Goal: Information Seeking & Learning: Learn about a topic

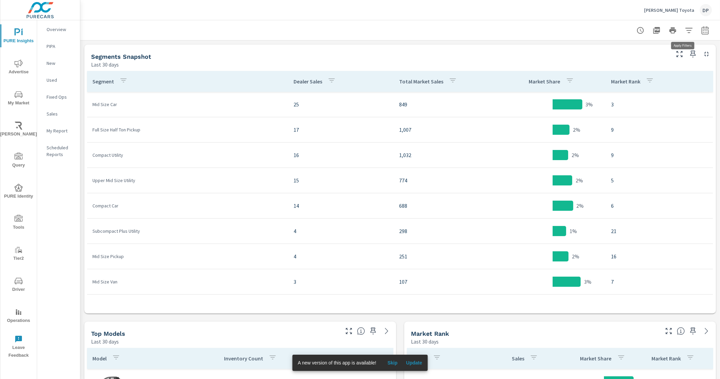
click at [685, 34] on button "button" at bounding box center [690, 31] width 14 height 14
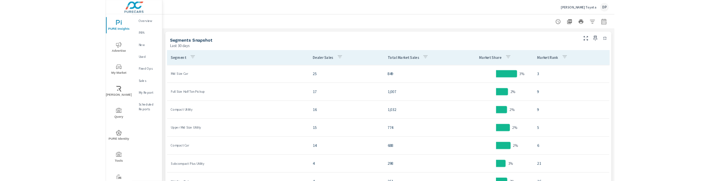
scroll to position [211, 0]
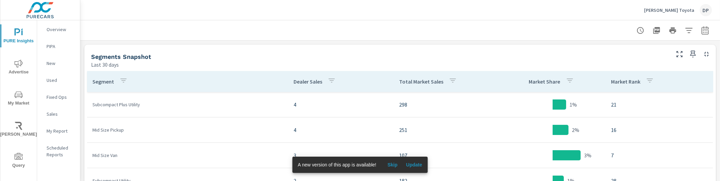
scroll to position [51, 0]
click at [688, 30] on button "button" at bounding box center [690, 31] width 14 height 14
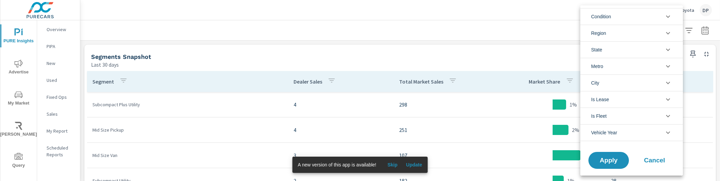
scroll to position [0, 0]
click at [538, 41] on div at bounding box center [360, 90] width 720 height 181
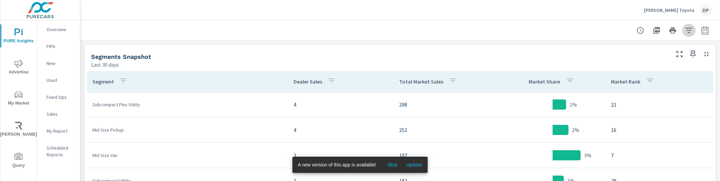
click at [685, 25] on button "button" at bounding box center [690, 31] width 14 height 14
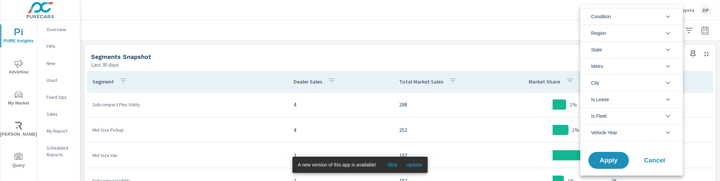
click at [447, 44] on div at bounding box center [360, 90] width 720 height 181
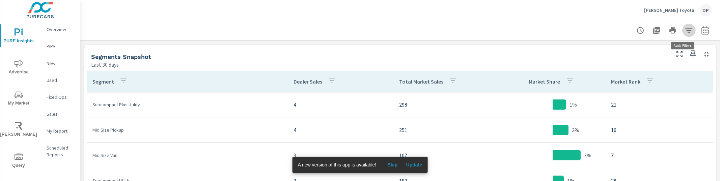
click at [684, 36] on button "button" at bounding box center [690, 31] width 14 height 14
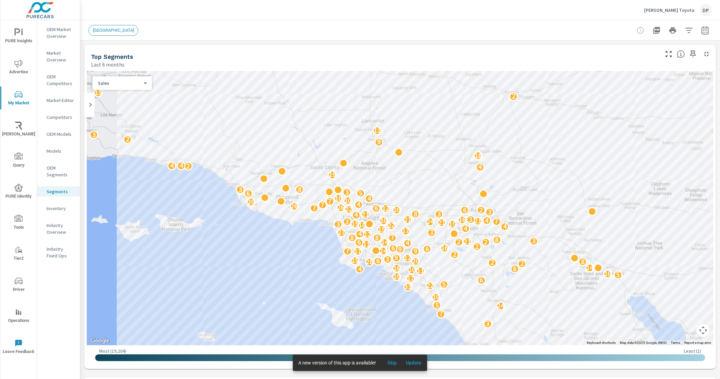
scroll to position [658, 0]
click at [685, 28] on icon "button" at bounding box center [689, 30] width 8 height 8
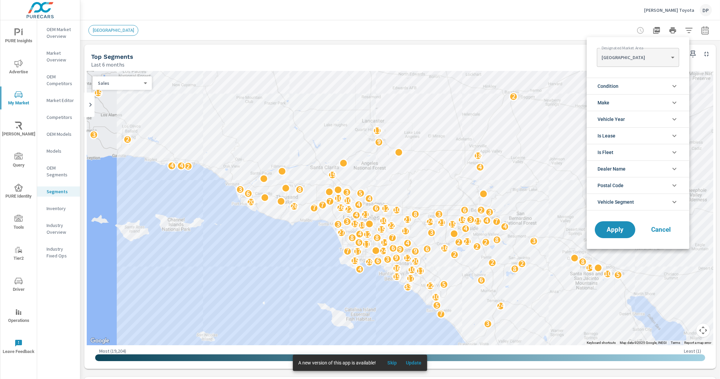
click at [465, 7] on div at bounding box center [360, 189] width 720 height 379
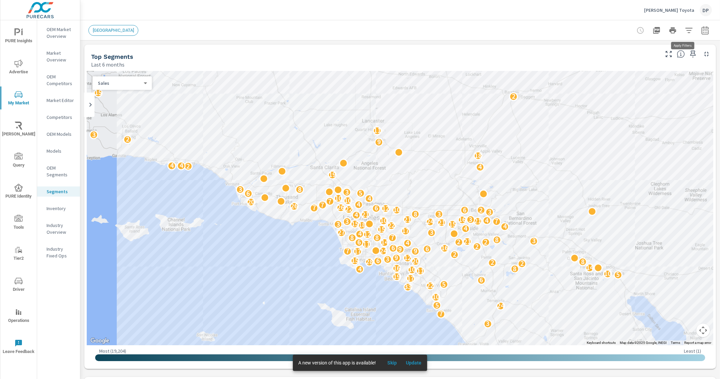
click at [686, 28] on icon "button" at bounding box center [689, 30] width 7 height 5
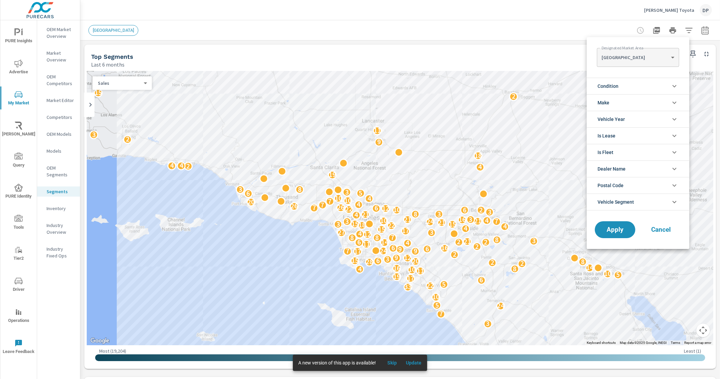
click at [66, 33] on div at bounding box center [360, 189] width 720 height 379
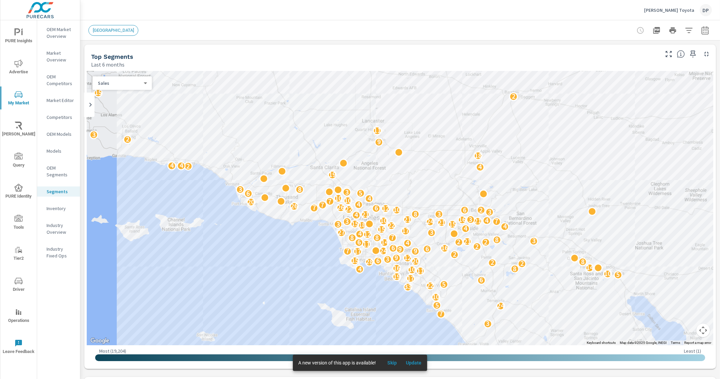
click at [57, 34] on p "OEM Market Overview" at bounding box center [61, 33] width 28 height 14
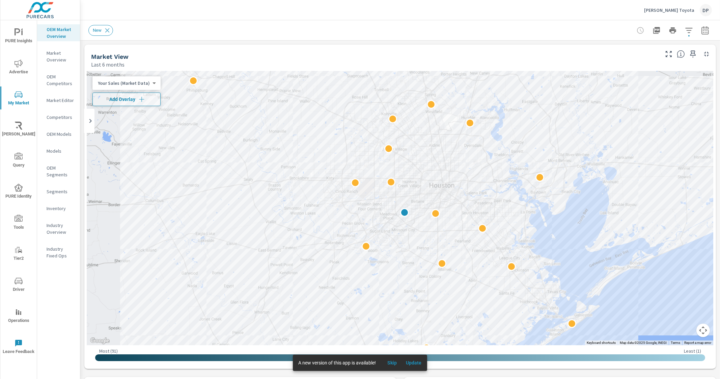
click at [403, 46] on div "Market View Last 6 months" at bounding box center [372, 57] width 577 height 24
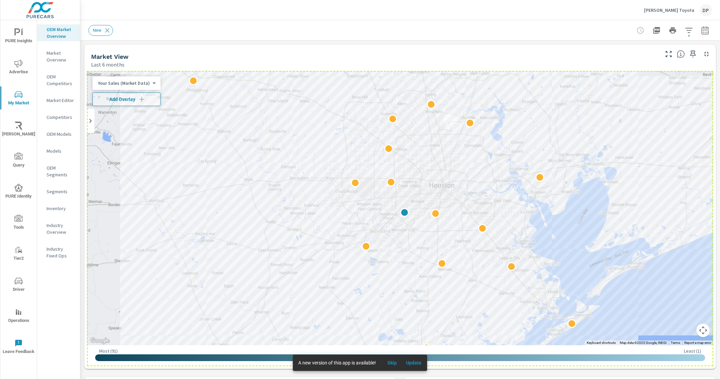
click at [641, 85] on div at bounding box center [400, 208] width 626 height 274
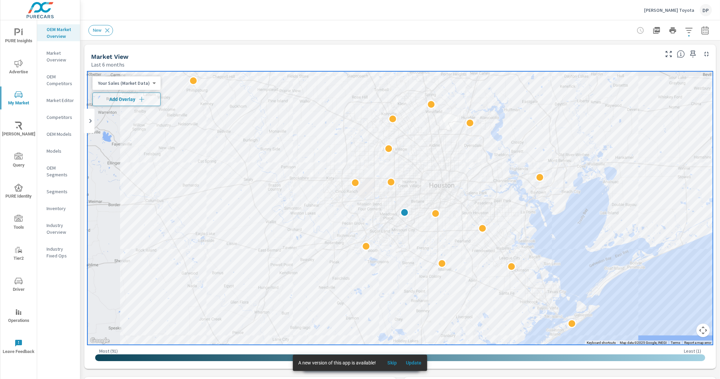
click at [418, 363] on span "Update" at bounding box center [414, 362] width 16 height 6
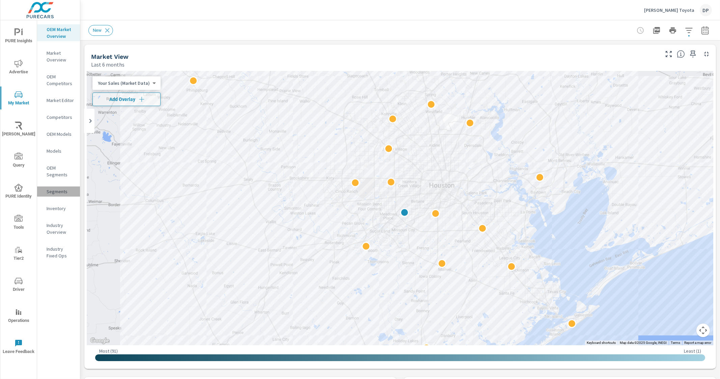
click at [54, 188] on p "Segments" at bounding box center [61, 191] width 28 height 7
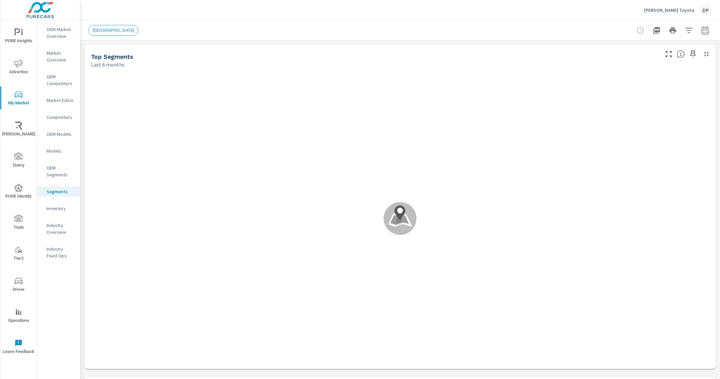
scroll to position [658, 0]
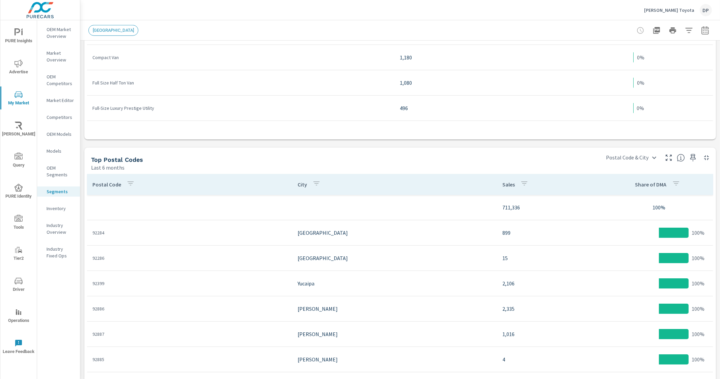
scroll to position [506, 0]
click at [51, 225] on p "Industry Overview" at bounding box center [61, 229] width 28 height 14
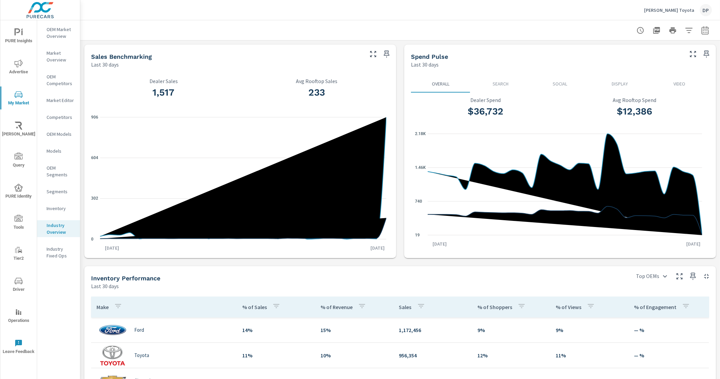
scroll to position [168, 0]
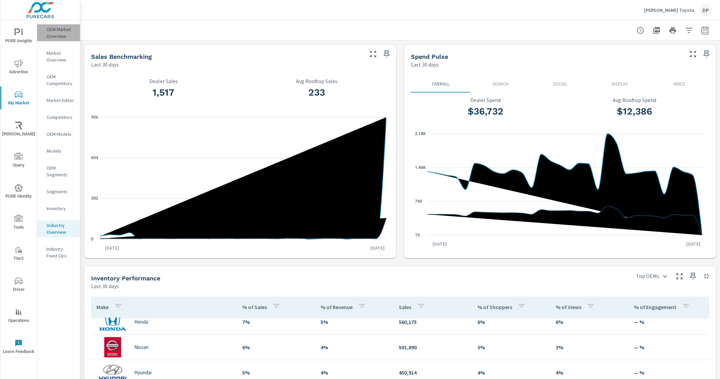
click at [64, 36] on p "OEM Market Overview" at bounding box center [61, 33] width 28 height 14
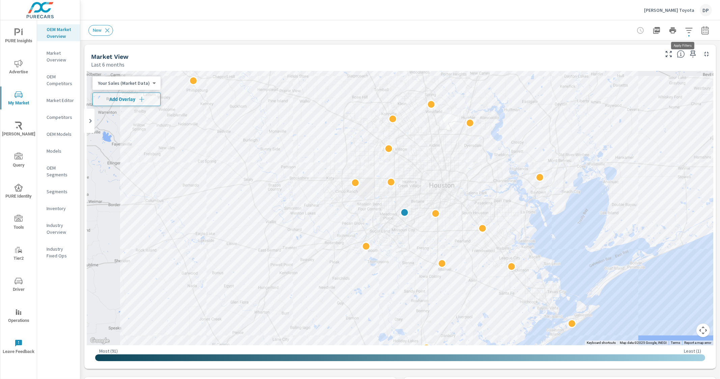
click at [688, 34] on button "button" at bounding box center [690, 31] width 14 height 14
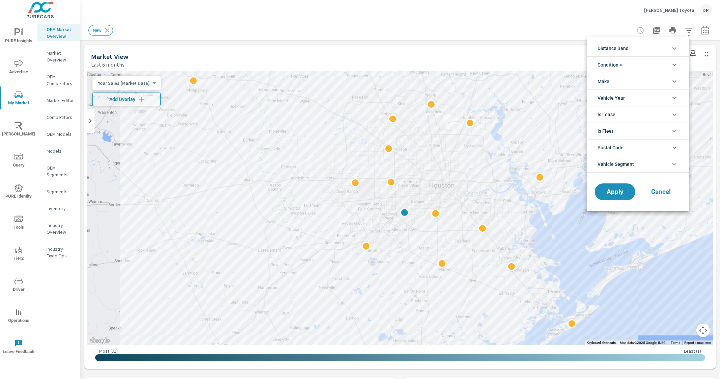
click at [504, 42] on div at bounding box center [360, 189] width 720 height 379
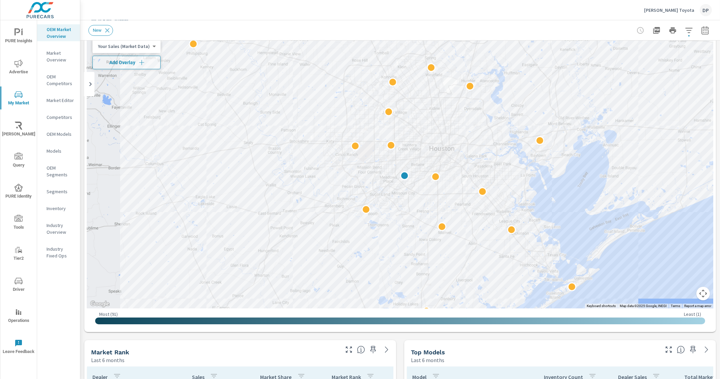
scroll to position [42, 0]
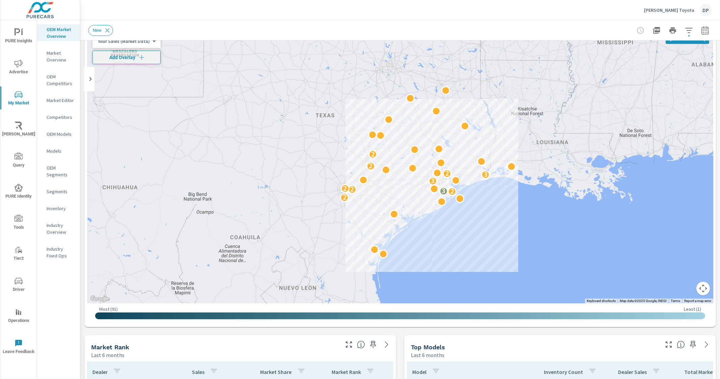
drag, startPoint x: 441, startPoint y: 134, endPoint x: 479, endPoint y: 223, distance: 97.1
click at [479, 223] on div "2 2 3 2 2 3 3 2 2 2" at bounding box center [400, 166] width 626 height 274
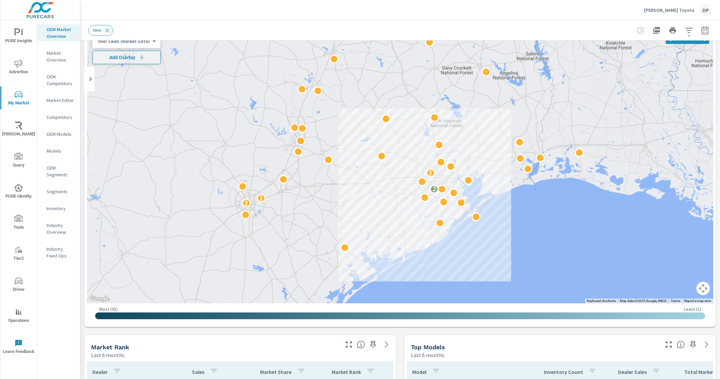
drag, startPoint x: 466, startPoint y: 203, endPoint x: 488, endPoint y: 242, distance: 44.8
click at [488, 242] on div "2 2 2 2" at bounding box center [710, 384] width 576 height 360
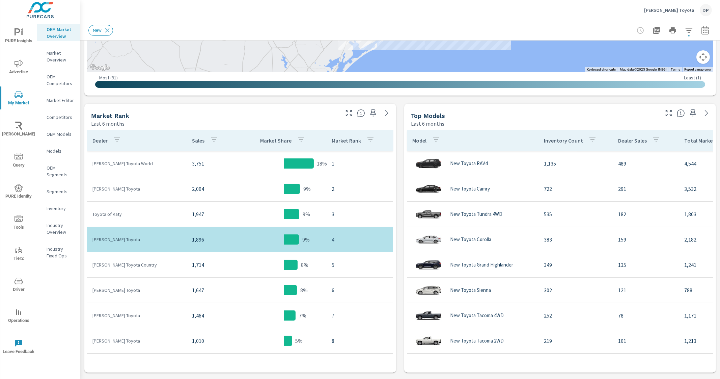
scroll to position [279, 0]
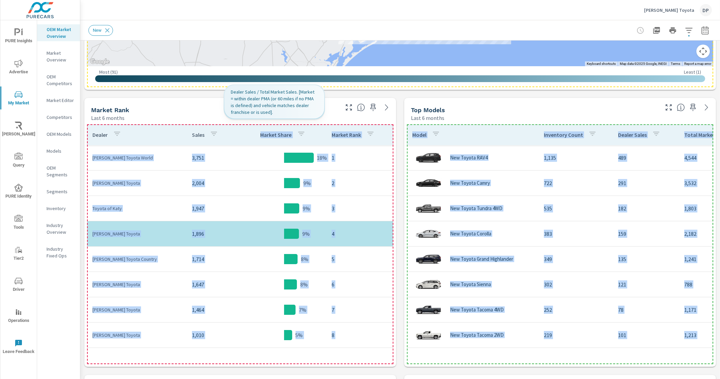
click at [242, 135] on th "Market Share" at bounding box center [284, 134] width 84 height 21
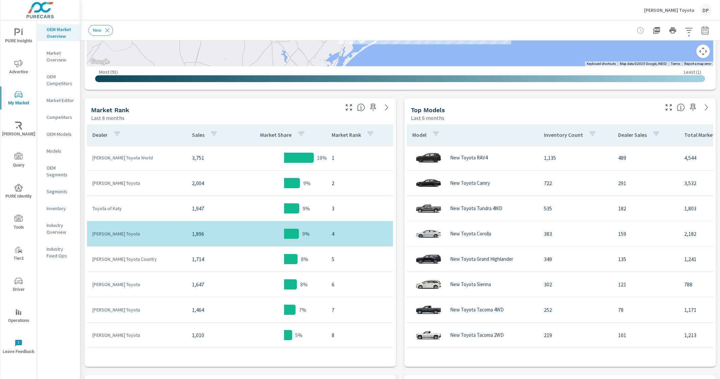
click at [321, 95] on div "Market View Last 6 months ← Move left → Move right ↑ Move up ↓ Move down + Zoom…" at bounding box center [400, 205] width 640 height 886
click at [456, 93] on div "Market View Last 6 months ← Move left → Move right ↑ Move up ↓ Move down + Zoom…" at bounding box center [400, 205] width 640 height 886
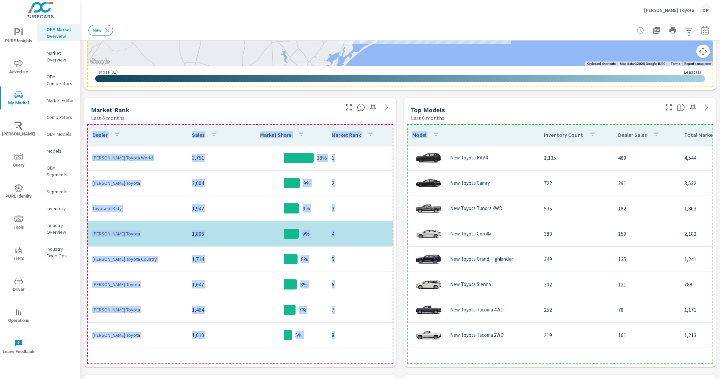
click at [495, 132] on th "Model" at bounding box center [473, 134] width 132 height 21
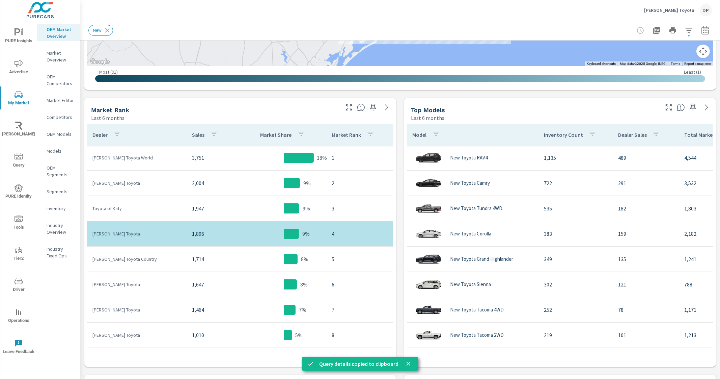
click at [56, 193] on p "Segments" at bounding box center [61, 191] width 28 height 7
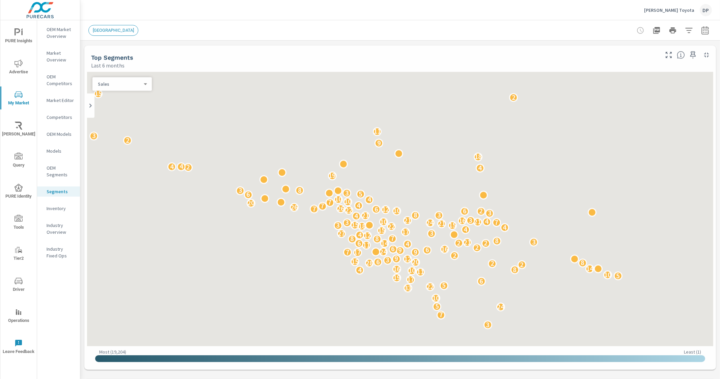
scroll to position [658, 0]
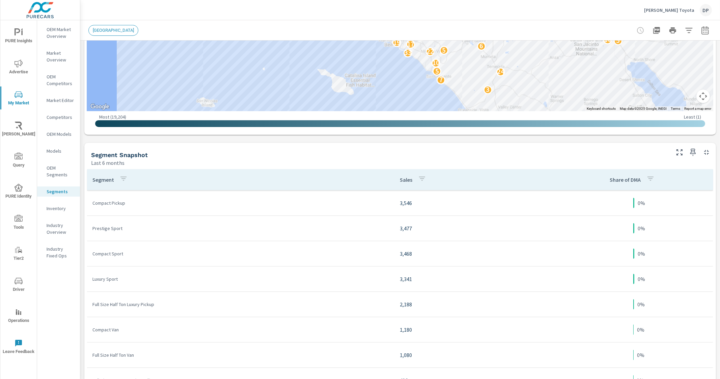
scroll to position [238, 0]
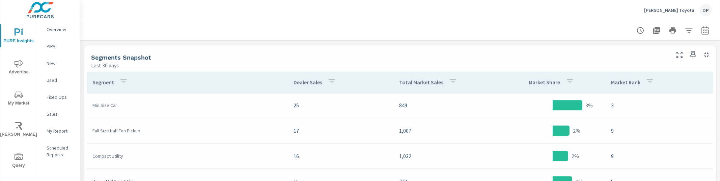
scroll to position [203, 0]
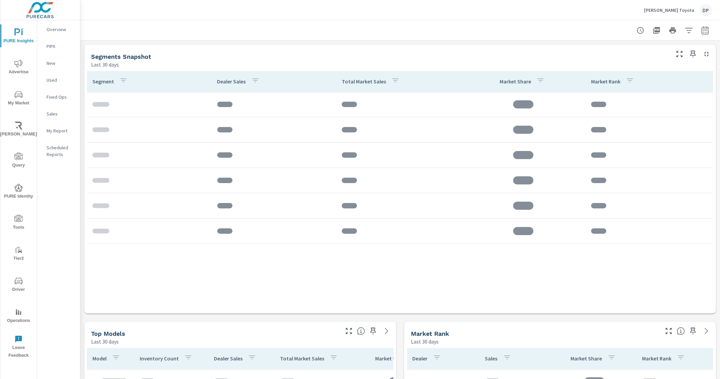
scroll to position [152, 0]
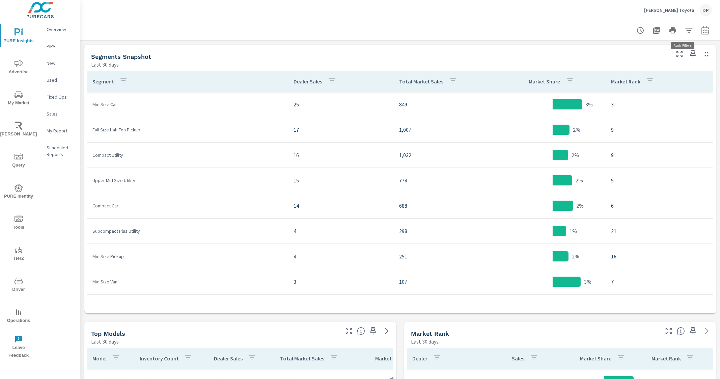
click at [686, 32] on icon "button" at bounding box center [689, 30] width 8 height 8
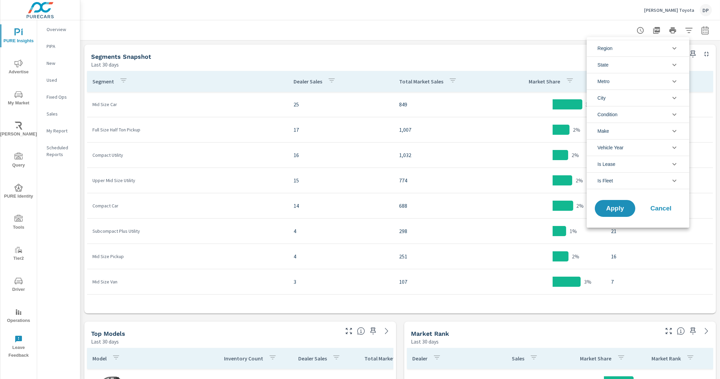
click at [668, 128] on li "Make" at bounding box center [638, 131] width 103 height 17
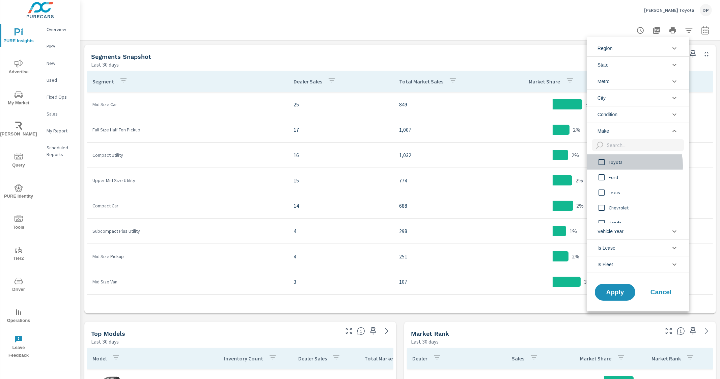
click at [617, 165] on span "Toyota" at bounding box center [646, 162] width 74 height 8
click at [620, 292] on span "Apply" at bounding box center [616, 292] width 28 height 6
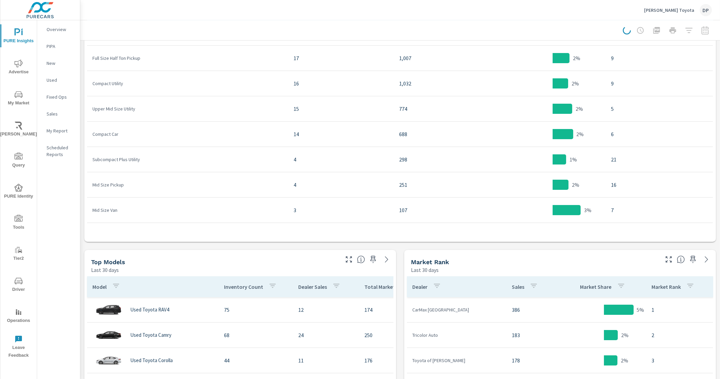
scroll to position [84, 0]
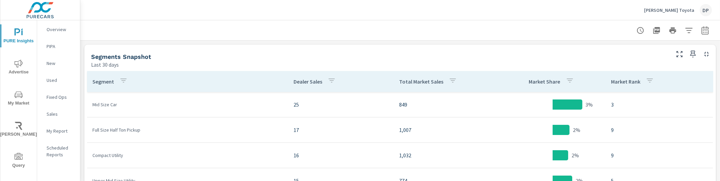
scroll to position [51, 0]
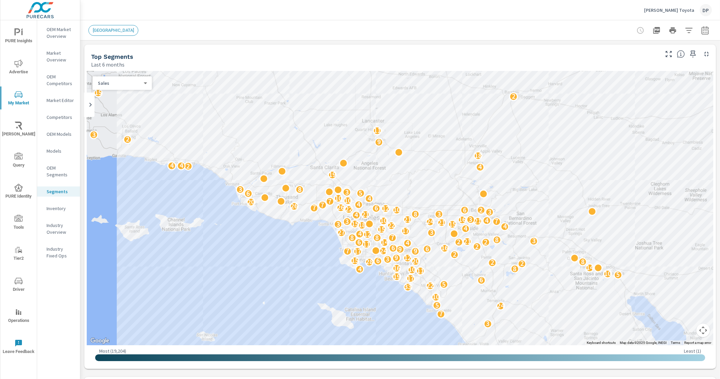
scroll to position [658, 0]
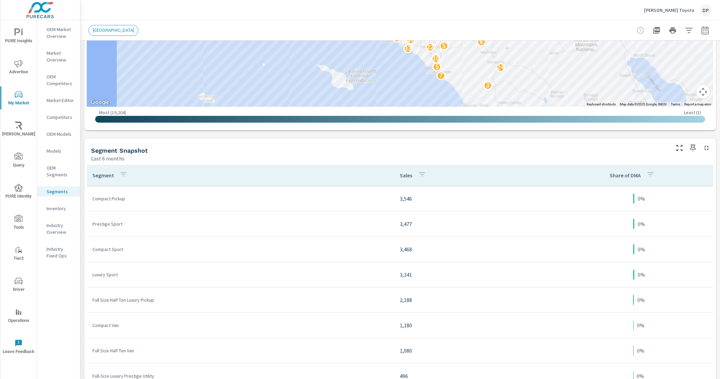
click at [57, 30] on p "OEM Market Overview" at bounding box center [61, 33] width 28 height 14
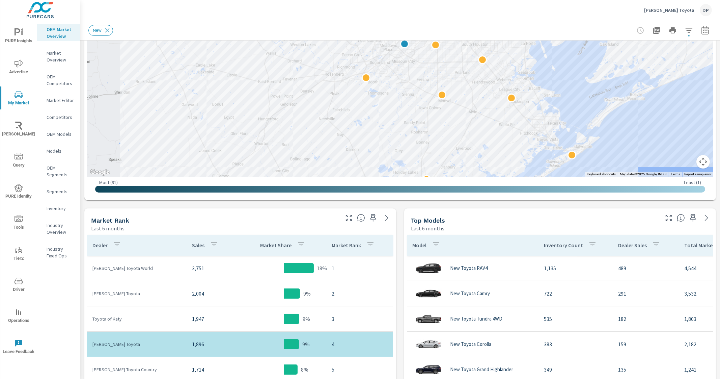
scroll to position [253, 0]
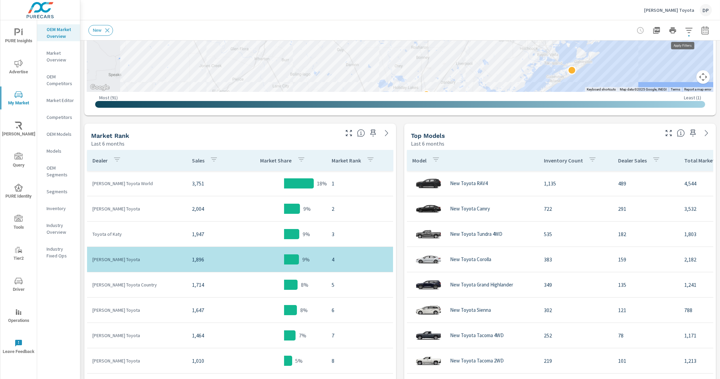
click at [685, 31] on icon "button" at bounding box center [689, 30] width 8 height 8
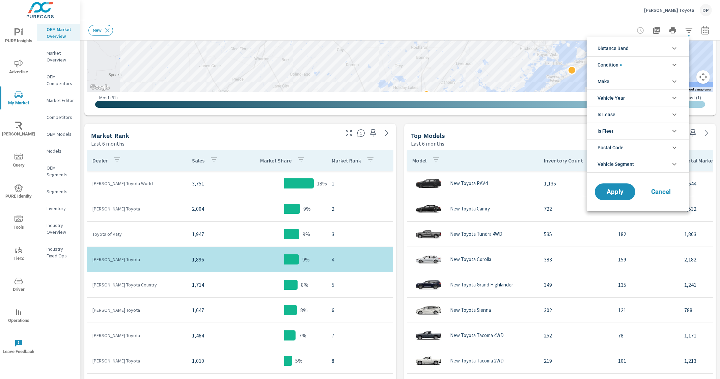
click at [672, 81] on icon "filter options" at bounding box center [675, 81] width 8 height 8
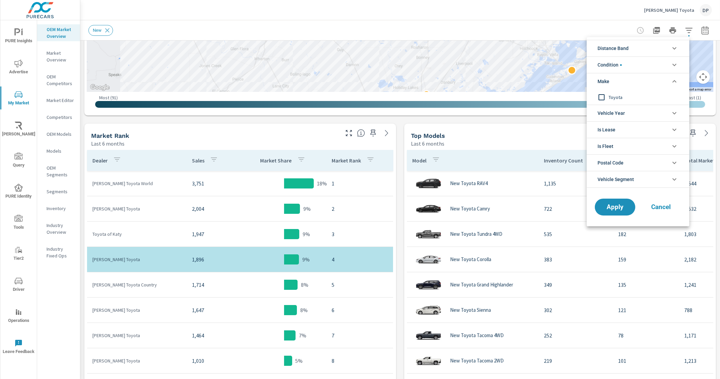
click at [672, 81] on icon "filter options" at bounding box center [675, 81] width 8 height 8
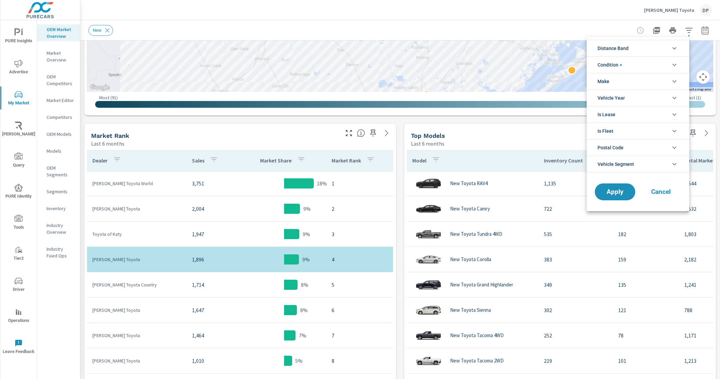
click at [507, 119] on div at bounding box center [360, 189] width 720 height 379
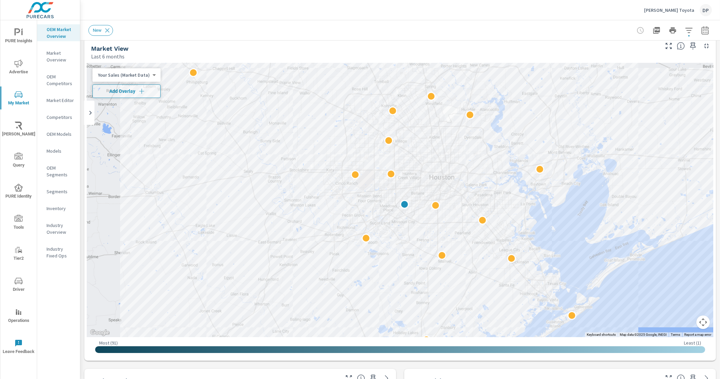
scroll to position [0, 0]
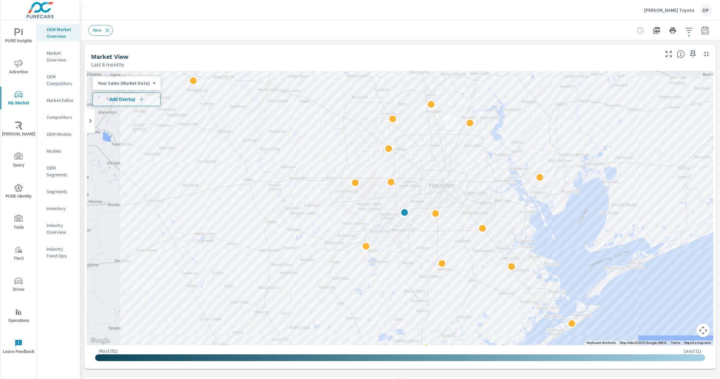
click at [686, 30] on icon "button" at bounding box center [689, 30] width 7 height 5
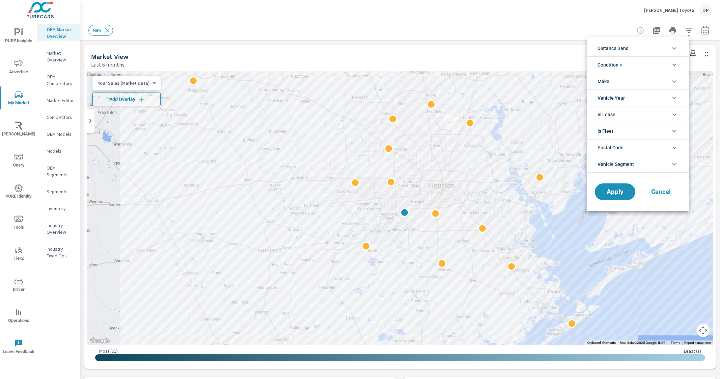
click at [631, 61] on li "Condition" at bounding box center [638, 64] width 103 height 17
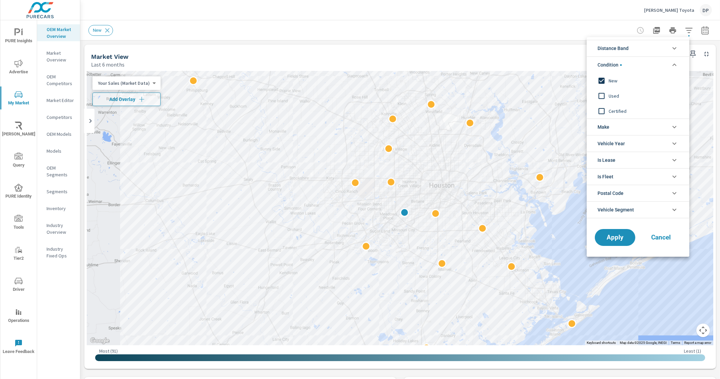
click at [630, 63] on li "Condition" at bounding box center [638, 64] width 103 height 17
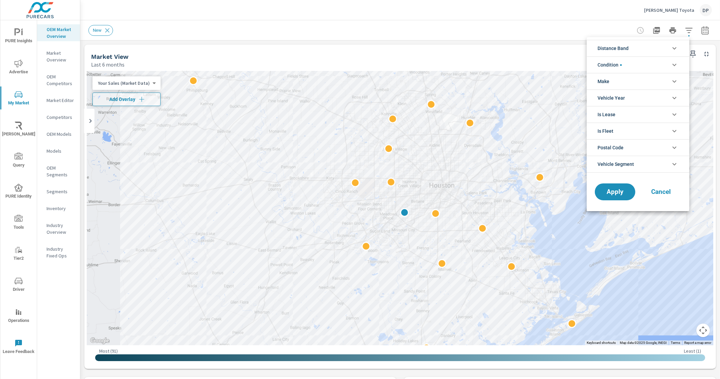
click at [496, 29] on div at bounding box center [360, 189] width 720 height 379
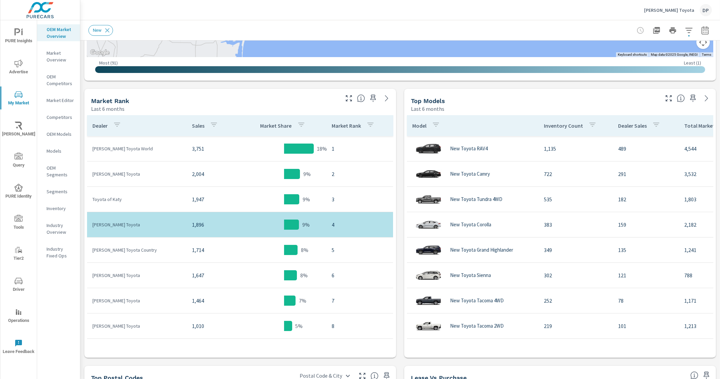
scroll to position [300, 0]
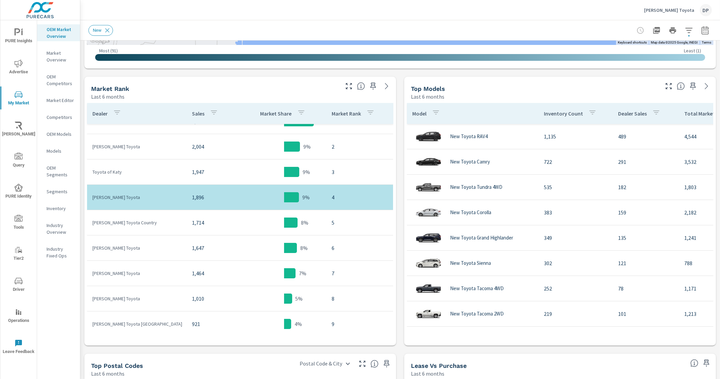
scroll to position [168, 0]
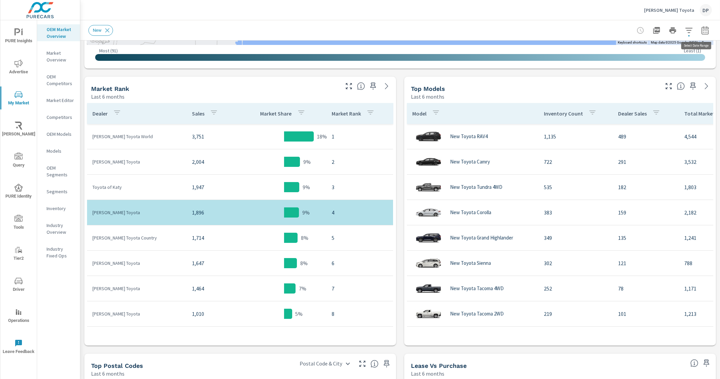
click at [701, 28] on icon "button" at bounding box center [705, 30] width 8 height 8
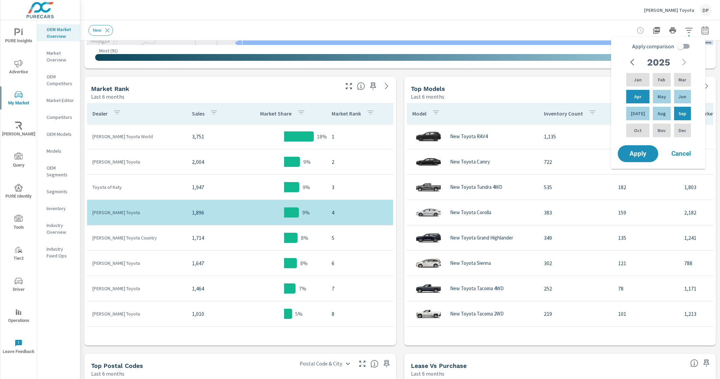
click at [550, 26] on div "New" at bounding box center [352, 30] width 529 height 11
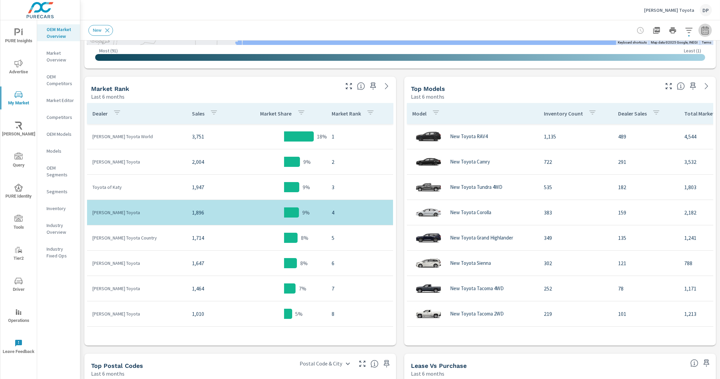
click at [703, 32] on icon "button" at bounding box center [705, 31] width 4 height 3
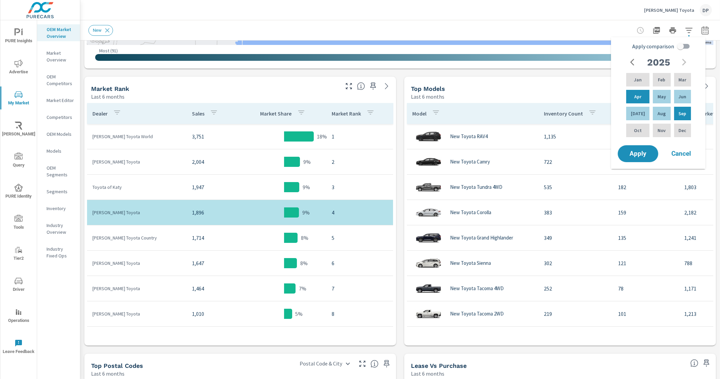
click at [520, 15] on div "Sterling McCall Toyota DP" at bounding box center [400, 10] width 624 height 20
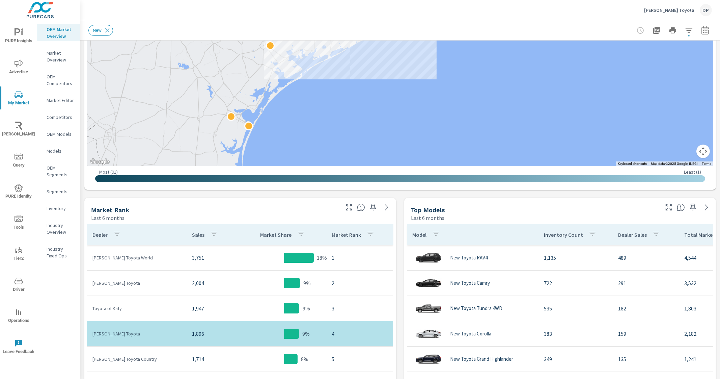
scroll to position [174, 0]
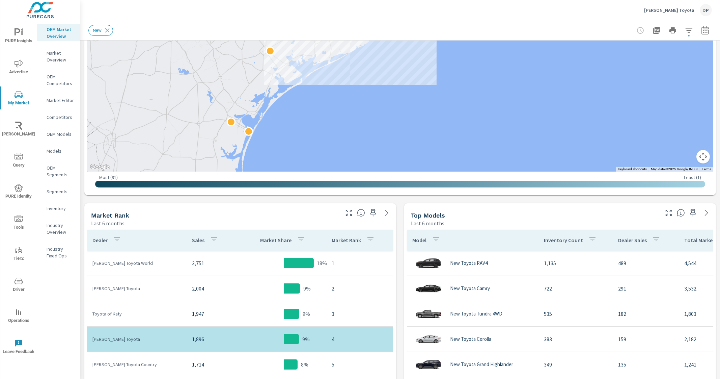
click at [685, 34] on icon "button" at bounding box center [689, 30] width 8 height 8
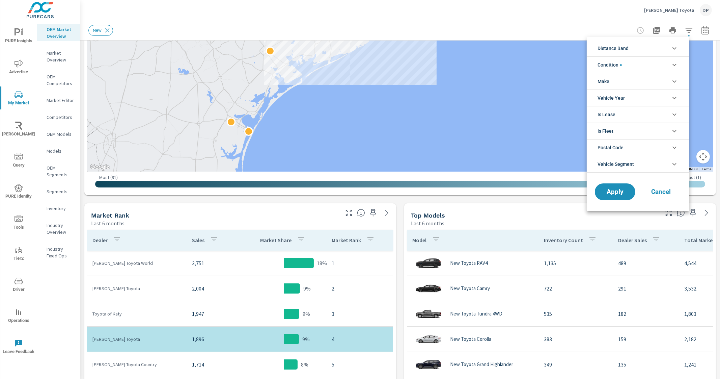
click at [676, 65] on icon "filter options" at bounding box center [675, 65] width 8 height 8
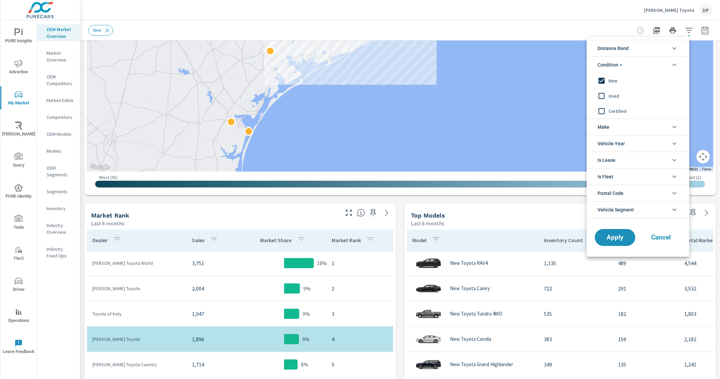
click at [676, 65] on icon "filter options" at bounding box center [675, 64] width 4 height 2
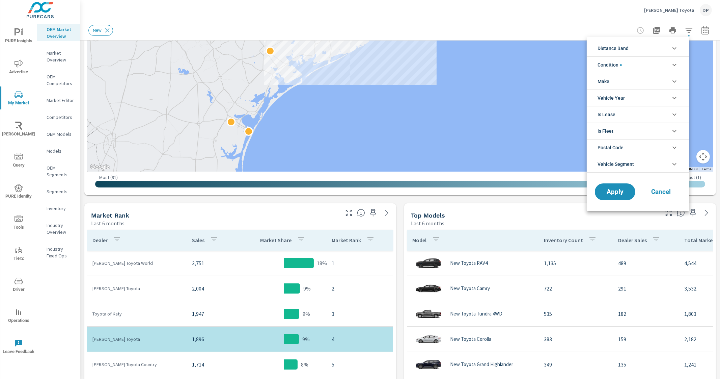
click at [595, 13] on div at bounding box center [360, 189] width 720 height 379
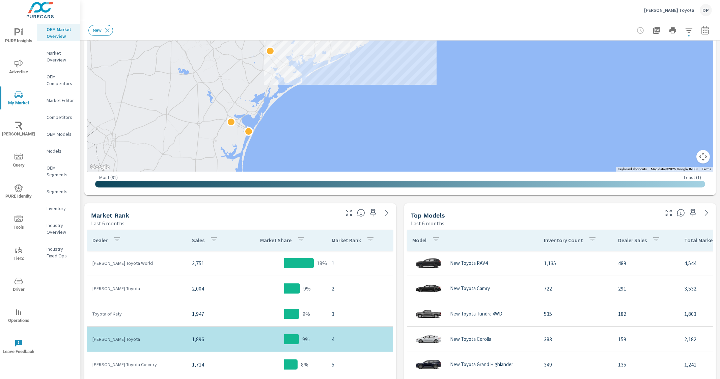
click at [54, 59] on p "Market Overview" at bounding box center [61, 57] width 28 height 14
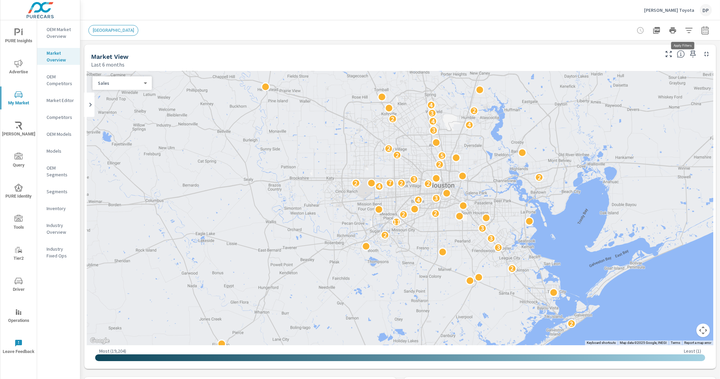
click at [685, 31] on icon "button" at bounding box center [689, 30] width 8 height 8
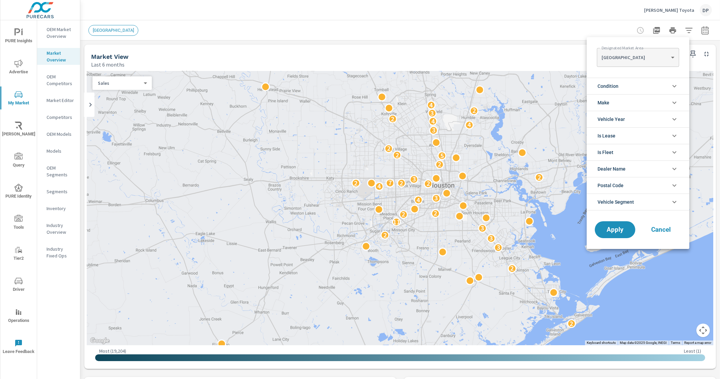
click at [644, 87] on li "Condition" at bounding box center [638, 86] width 103 height 17
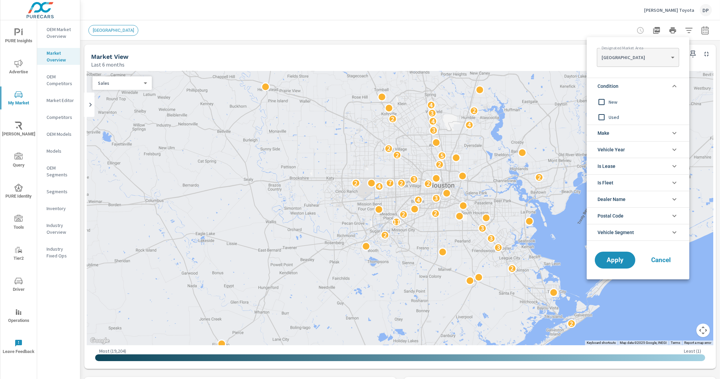
click at [644, 87] on li "Condition" at bounding box center [638, 86] width 103 height 17
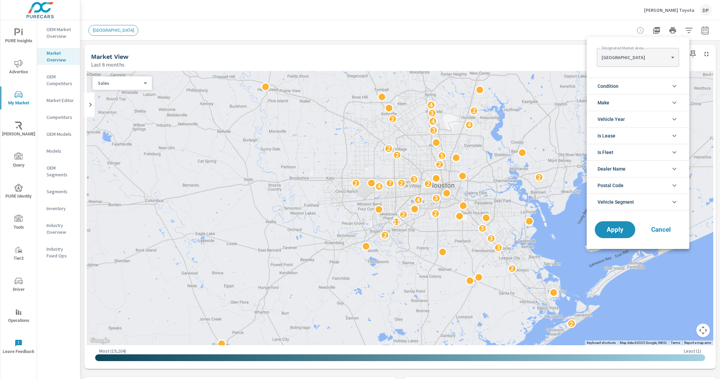
click at [632, 103] on li "Make" at bounding box center [638, 102] width 103 height 17
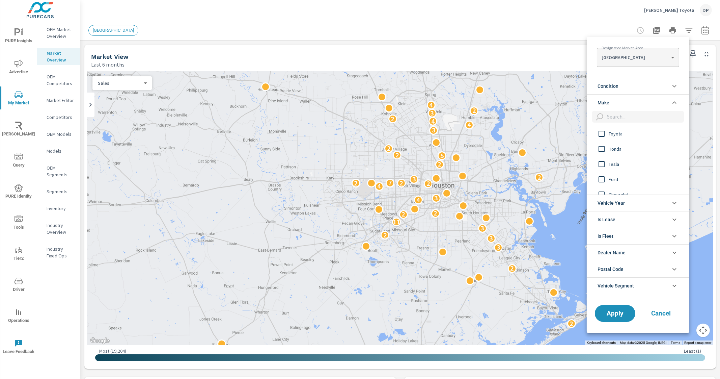
click at [632, 103] on li "Make" at bounding box center [638, 102] width 103 height 17
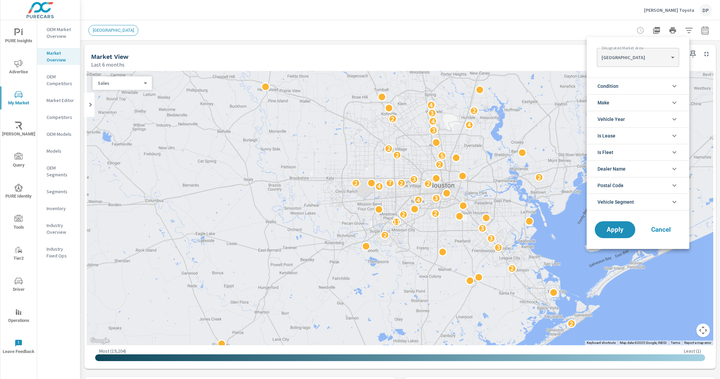
click at [500, 55] on div at bounding box center [360, 189] width 720 height 379
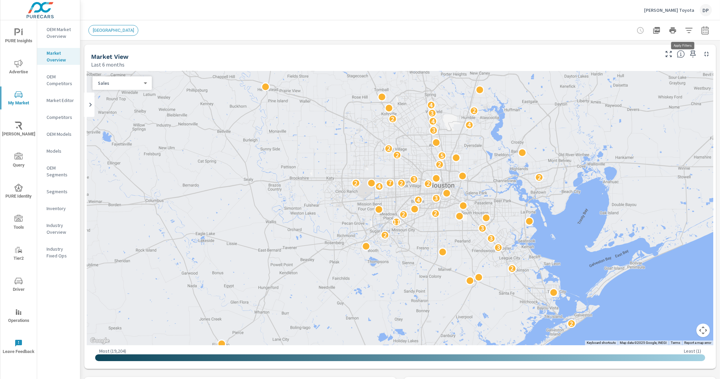
click at [685, 29] on icon "button" at bounding box center [689, 30] width 8 height 8
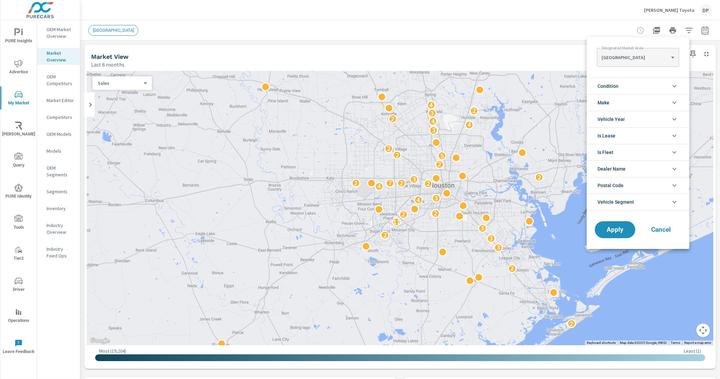
click at [679, 29] on div at bounding box center [360, 189] width 720 height 379
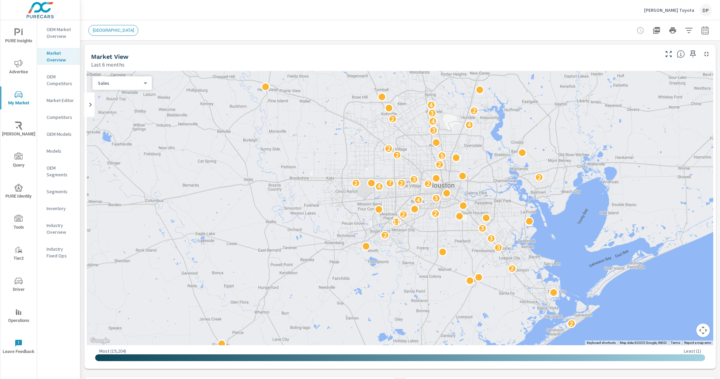
click at [686, 32] on icon "button" at bounding box center [689, 30] width 8 height 8
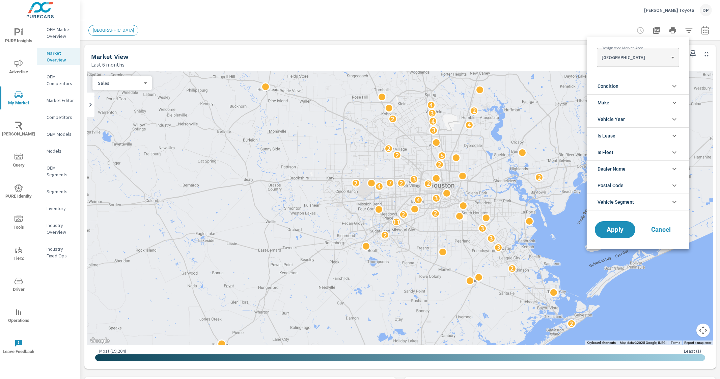
click at [686, 32] on div at bounding box center [360, 189] width 720 height 379
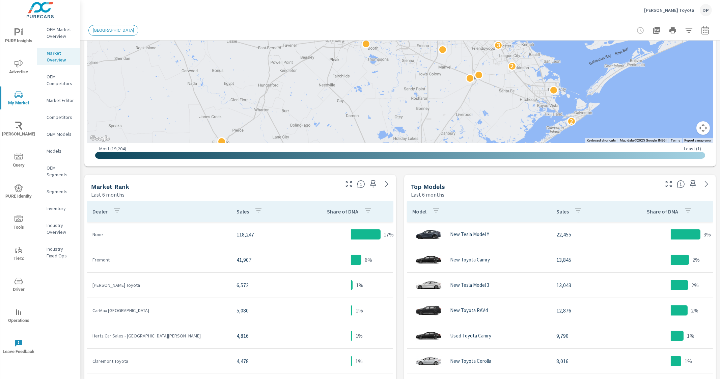
scroll to position [200, 0]
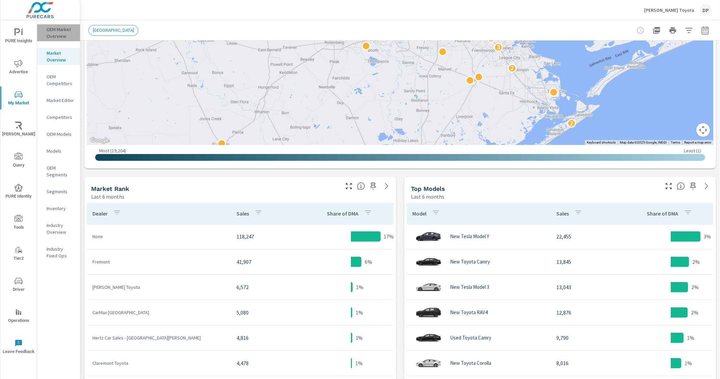
click at [57, 36] on p "OEM Market Overview" at bounding box center [61, 33] width 28 height 14
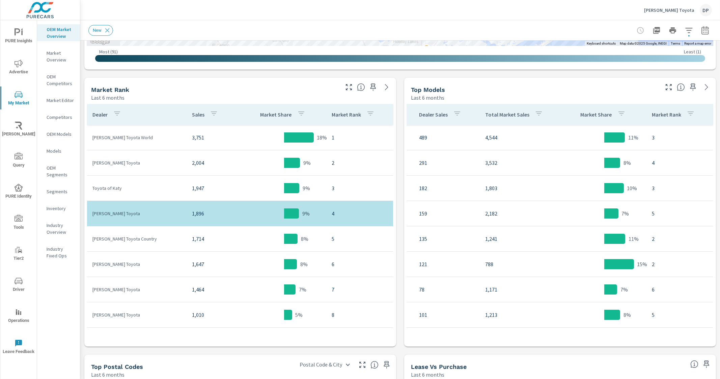
scroll to position [0, 209]
click at [655, 117] on p "Market Rank" at bounding box center [666, 114] width 29 height 7
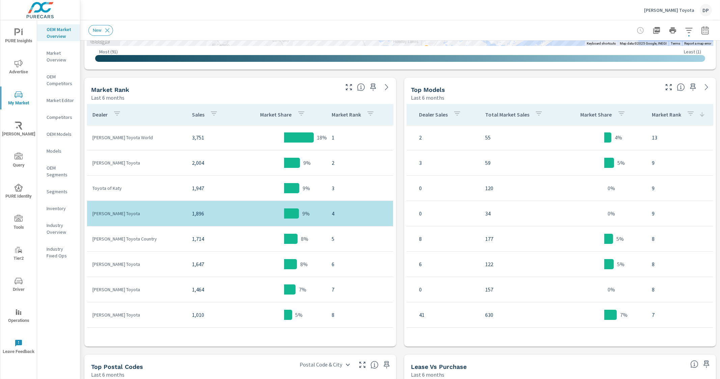
click at [655, 117] on p "Market Rank" at bounding box center [666, 114] width 29 height 7
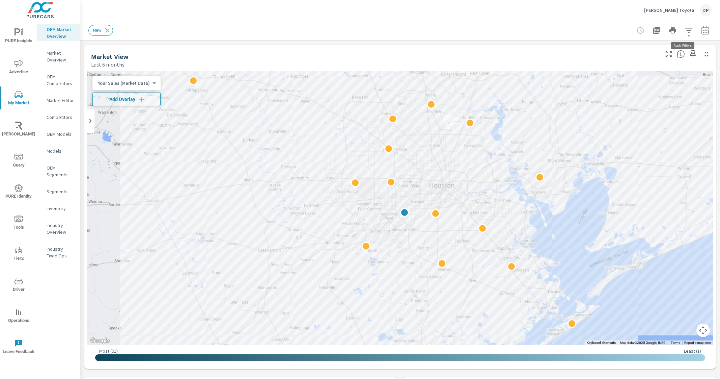
click at [686, 28] on icon "button" at bounding box center [689, 30] width 7 height 5
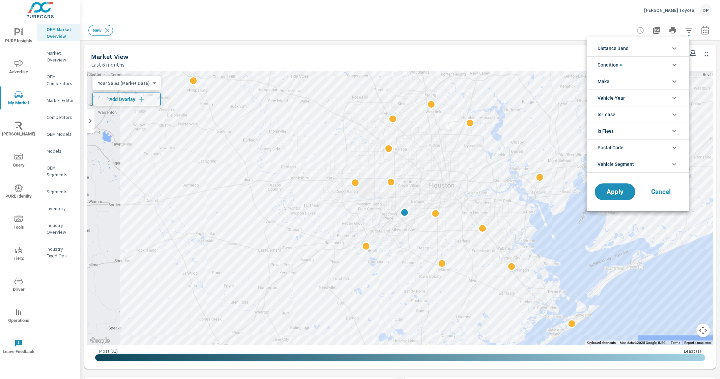
click at [675, 62] on icon "filter options" at bounding box center [675, 65] width 8 height 8
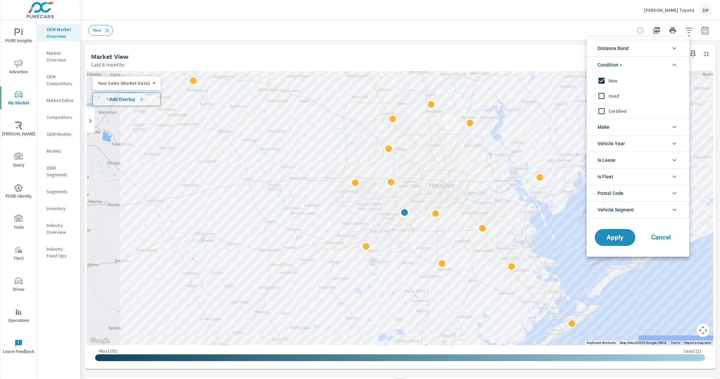
click at [675, 62] on icon "filter options" at bounding box center [675, 65] width 8 height 8
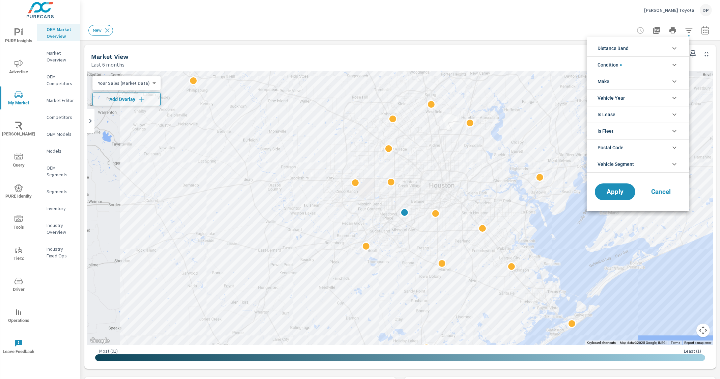
click at [717, 61] on div at bounding box center [360, 189] width 720 height 379
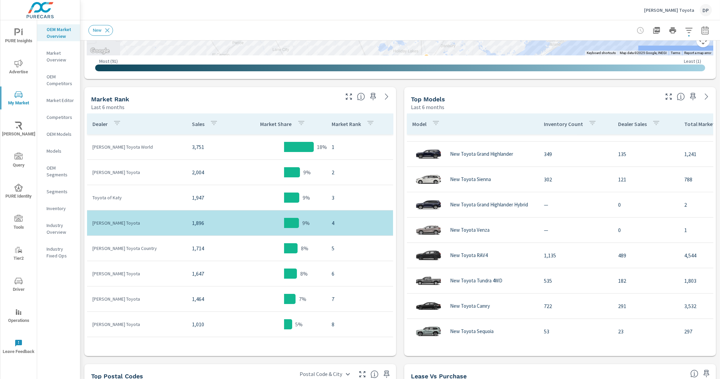
scroll to position [36, 0]
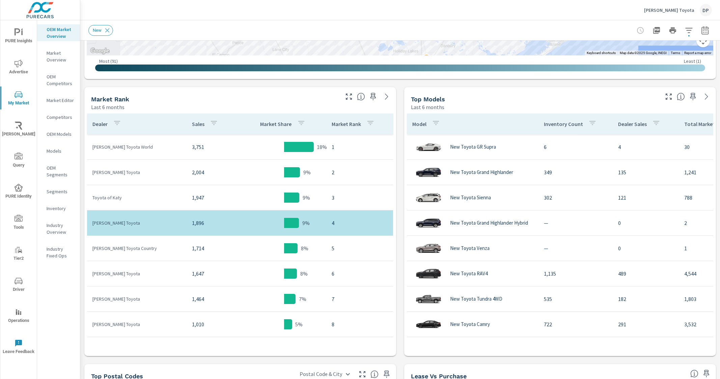
click at [420, 122] on p "Model" at bounding box center [419, 124] width 14 height 7
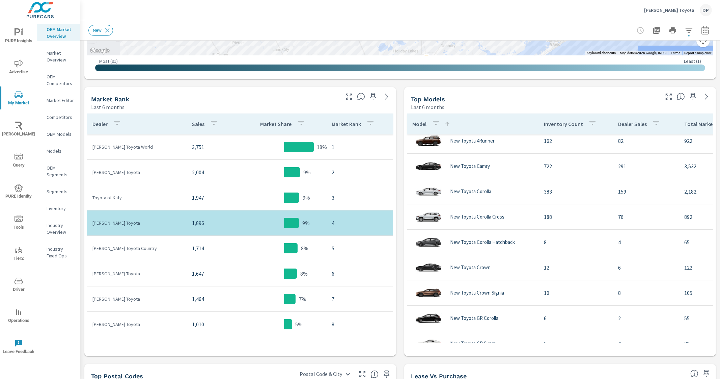
scroll to position [13, 0]
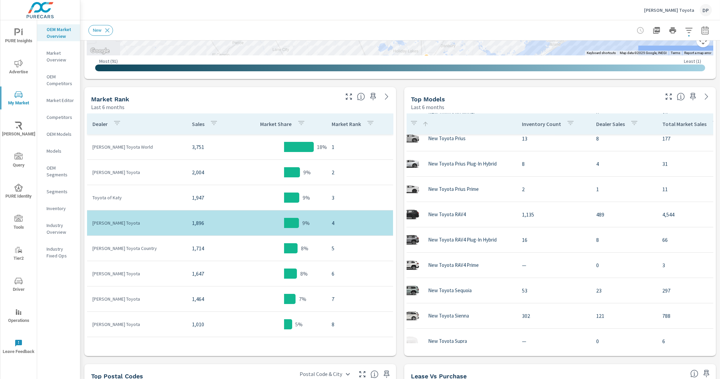
scroll to position [388, 23]
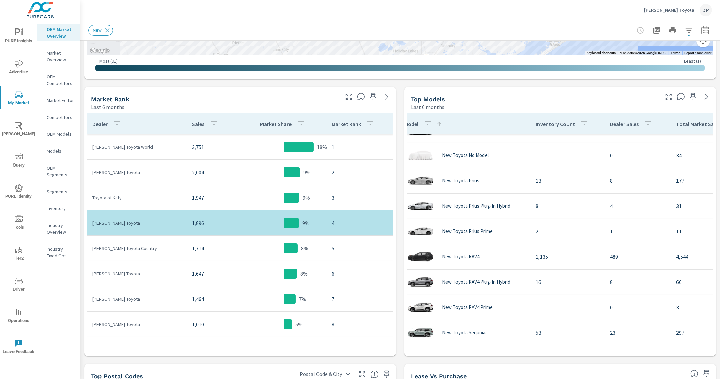
scroll to position [346, 0]
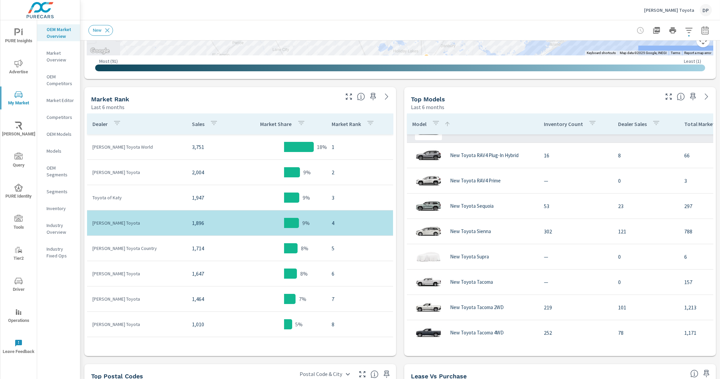
scroll to position [430, 0]
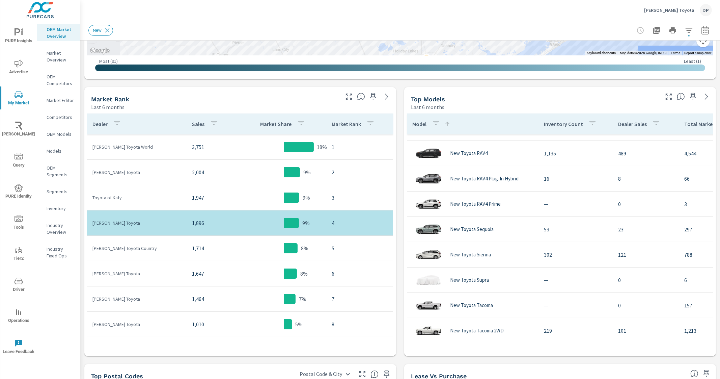
scroll to position [454, 0]
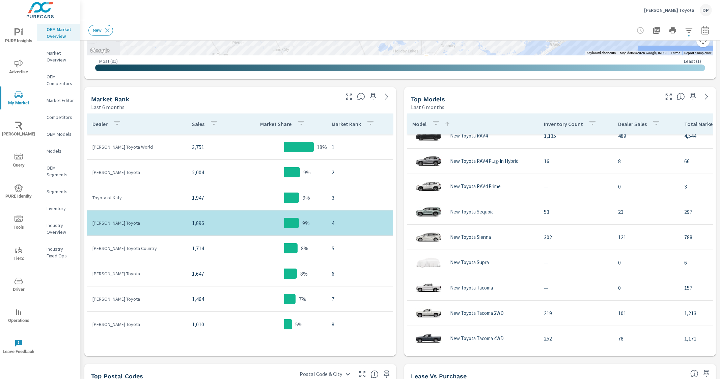
scroll to position [471, 0]
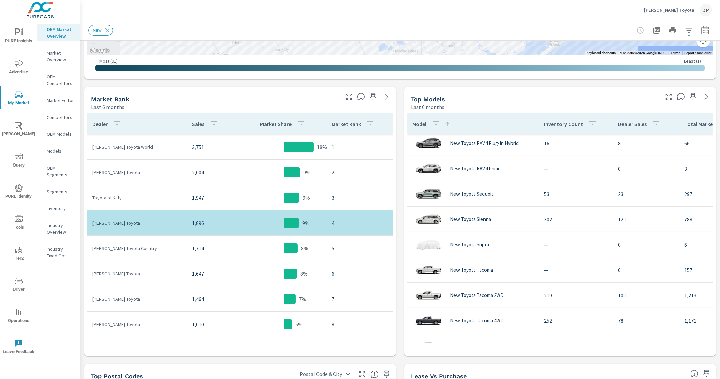
scroll to position [475, 0]
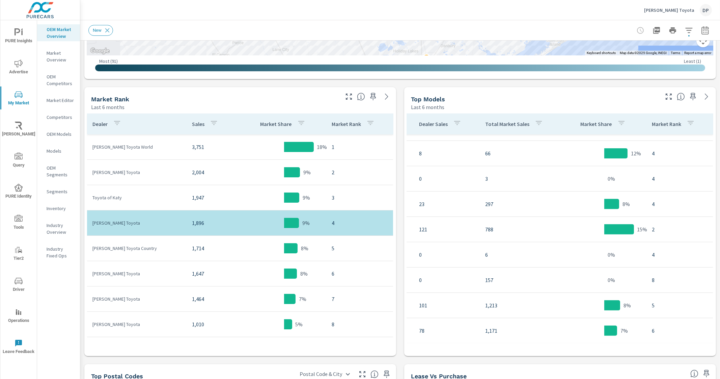
scroll to position [475, 209]
click at [59, 231] on p "Industry Overview" at bounding box center [61, 229] width 28 height 14
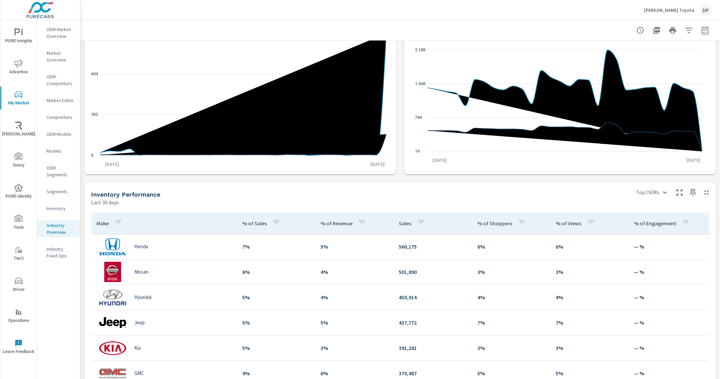
scroll to position [84, 0]
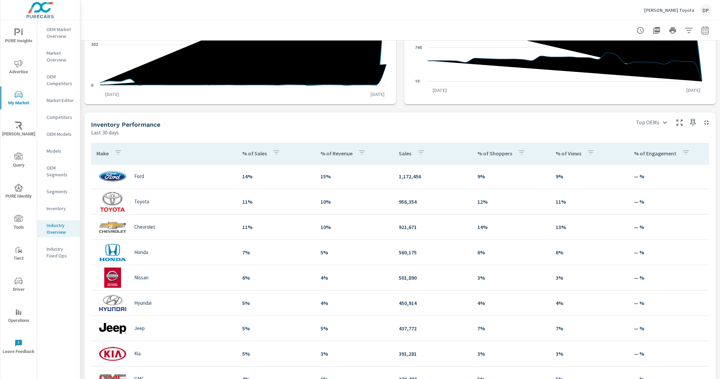
scroll to position [131, 0]
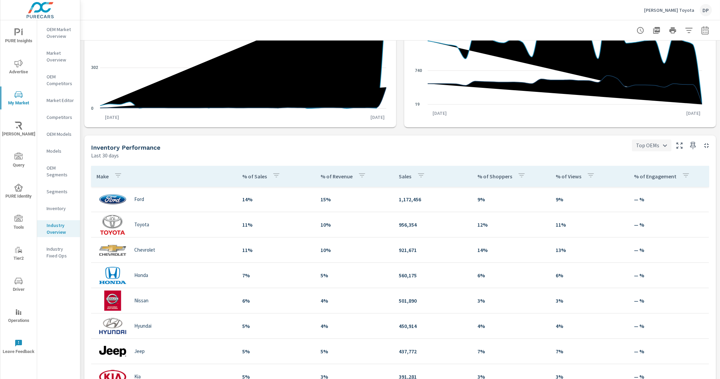
click at [654, 146] on body "PURE Insights Advertise My Market Riley AI Query PURE Identity Tools Tier2 Driv…" at bounding box center [360, 189] width 720 height 379
click at [654, 146] on div at bounding box center [360, 189] width 720 height 379
click at [557, 145] on div "Inventory Performance" at bounding box center [359, 147] width 536 height 8
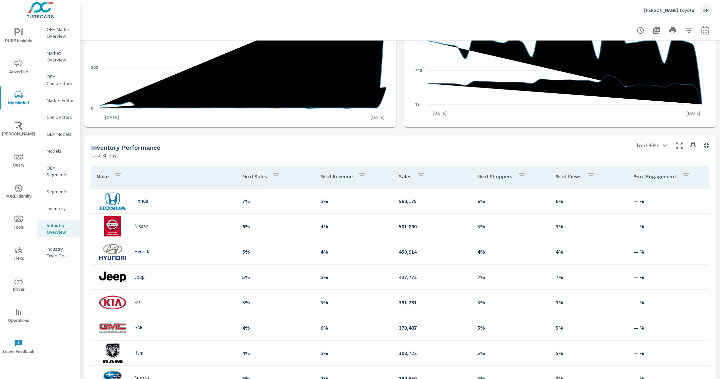
scroll to position [84, 0]
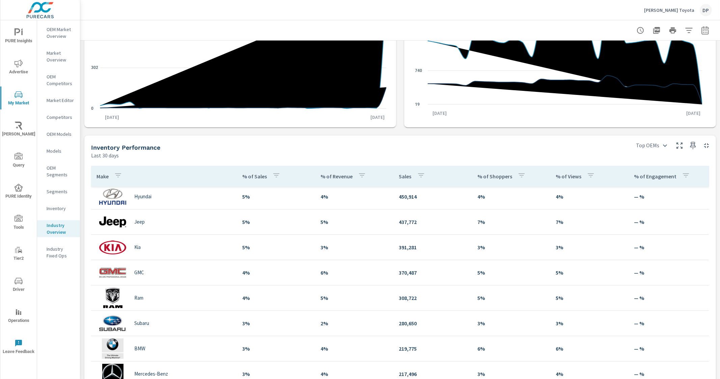
scroll to position [127, 0]
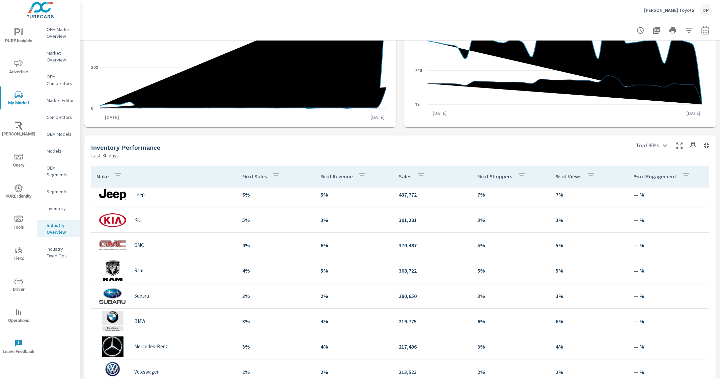
scroll to position [148, 0]
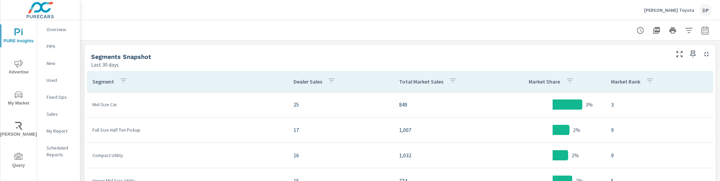
scroll to position [51, 0]
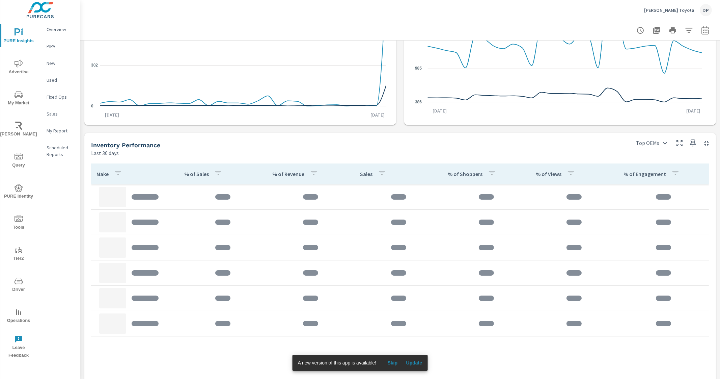
scroll to position [142, 0]
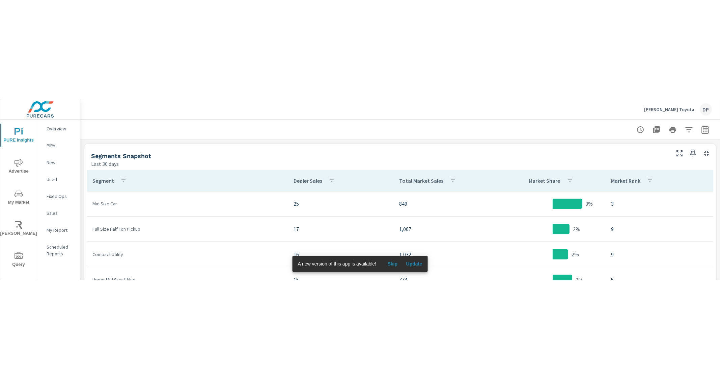
scroll to position [51, 0]
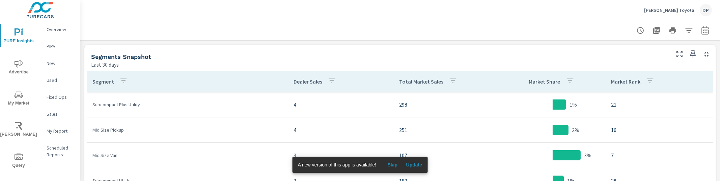
click at [56, 133] on p "My Report" at bounding box center [61, 130] width 28 height 7
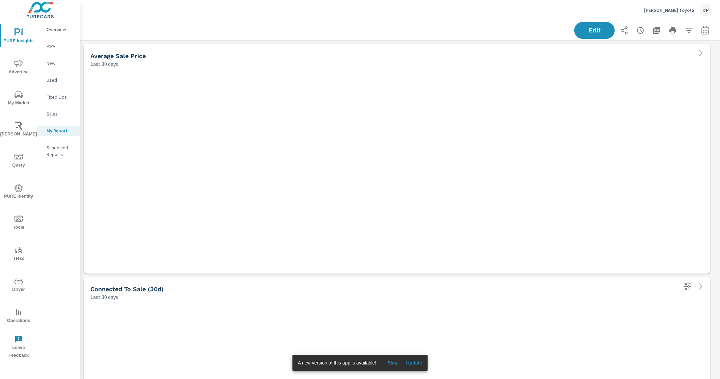
scroll to position [482, 646]
click at [18, 83] on div "PURE Insights Advertise My Market [PERSON_NAME] Query PURE Identity Tools Tier2…" at bounding box center [18, 191] width 36 height 342
click at [16, 97] on icon "nav menu" at bounding box center [19, 94] width 8 height 6
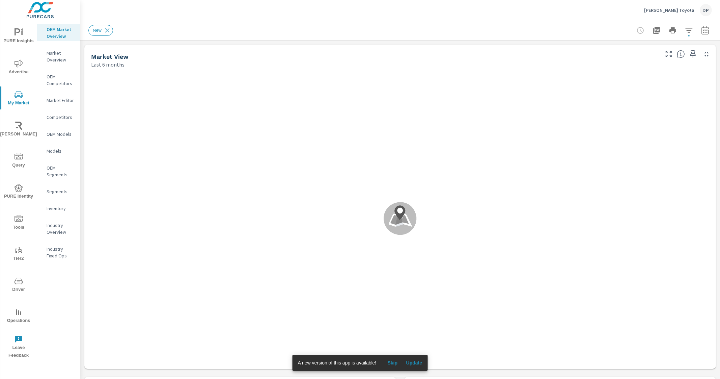
scroll to position [456, 0]
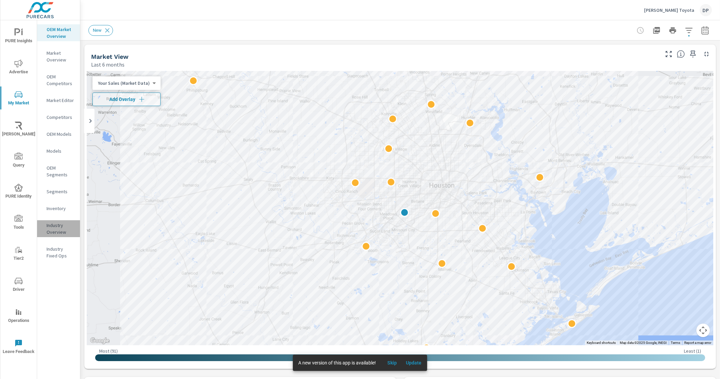
click at [58, 180] on p "Industry Overview" at bounding box center [61, 229] width 28 height 14
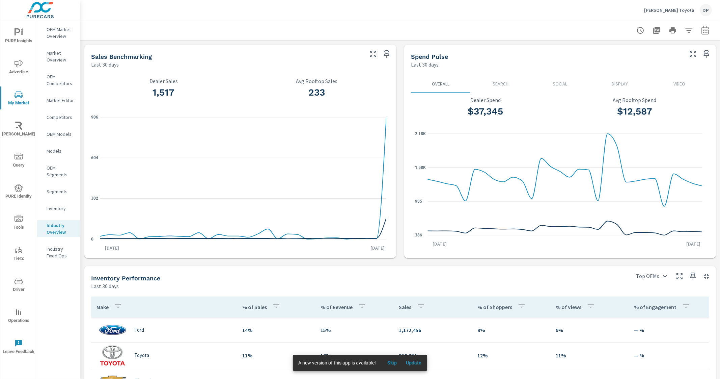
scroll to position [168, 0]
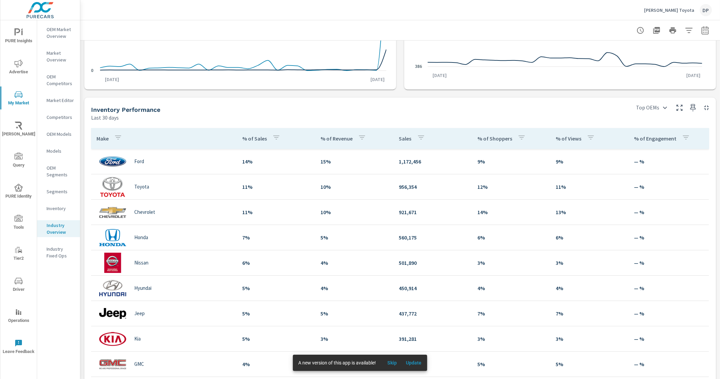
click at [401, 90] on div "Sales Benchmarking Last 30 days 1,517 Dealer Sales 233 Avg Rooftop Sales 0 302 …" at bounding box center [400, 149] width 640 height 554
click at [59, 180] on p "Segments" at bounding box center [61, 191] width 28 height 7
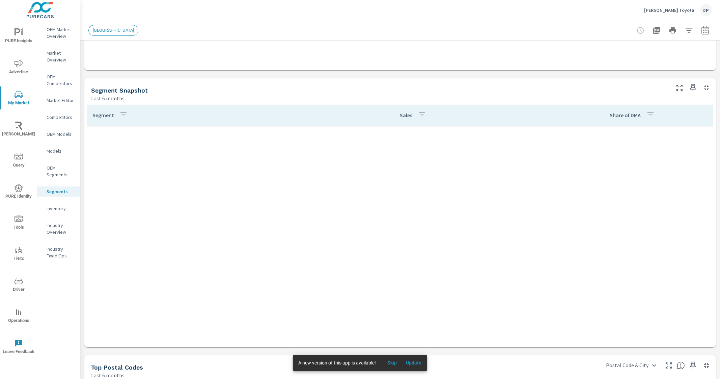
scroll to position [658, 0]
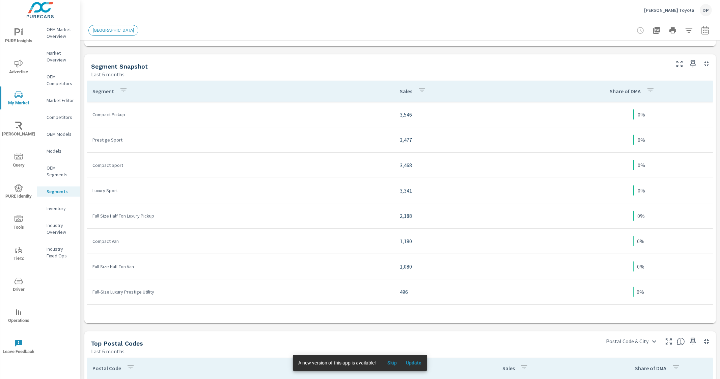
scroll to position [324, 0]
